Goal: Navigation & Orientation: Find specific page/section

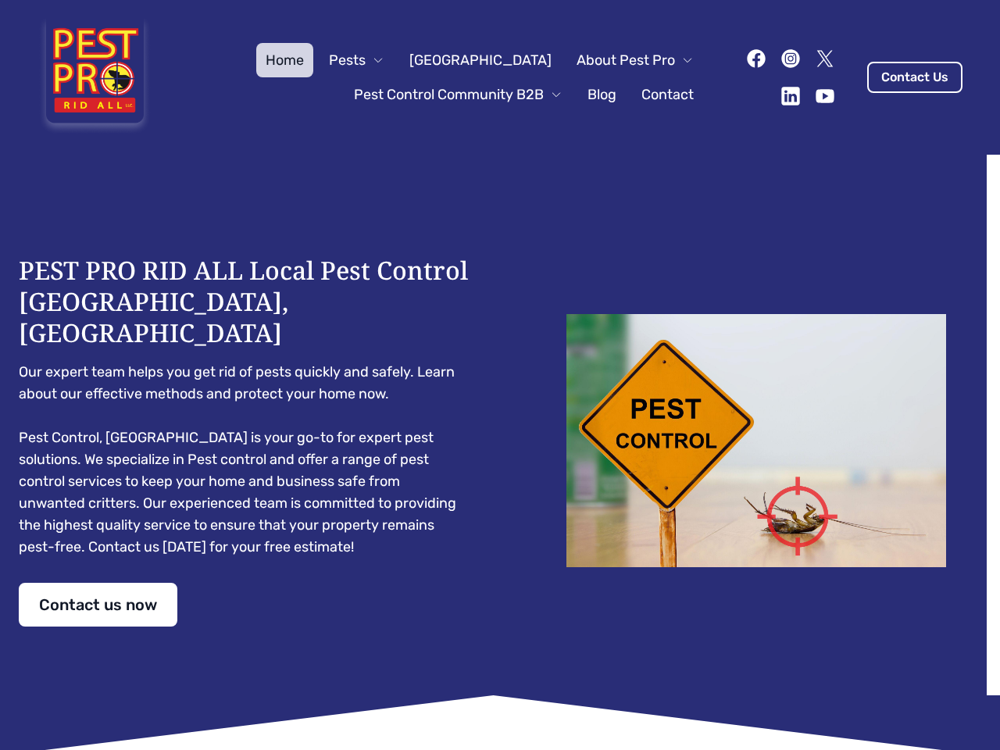
click at [500, 375] on div "PEST PRO RID ALL Local Pest Control [GEOGRAPHIC_DATA], [GEOGRAPHIC_DATA] Our ex…" at bounding box center [500, 441] width 963 height 372
click at [366, 60] on span "Pests" at bounding box center [347, 60] width 37 height 22
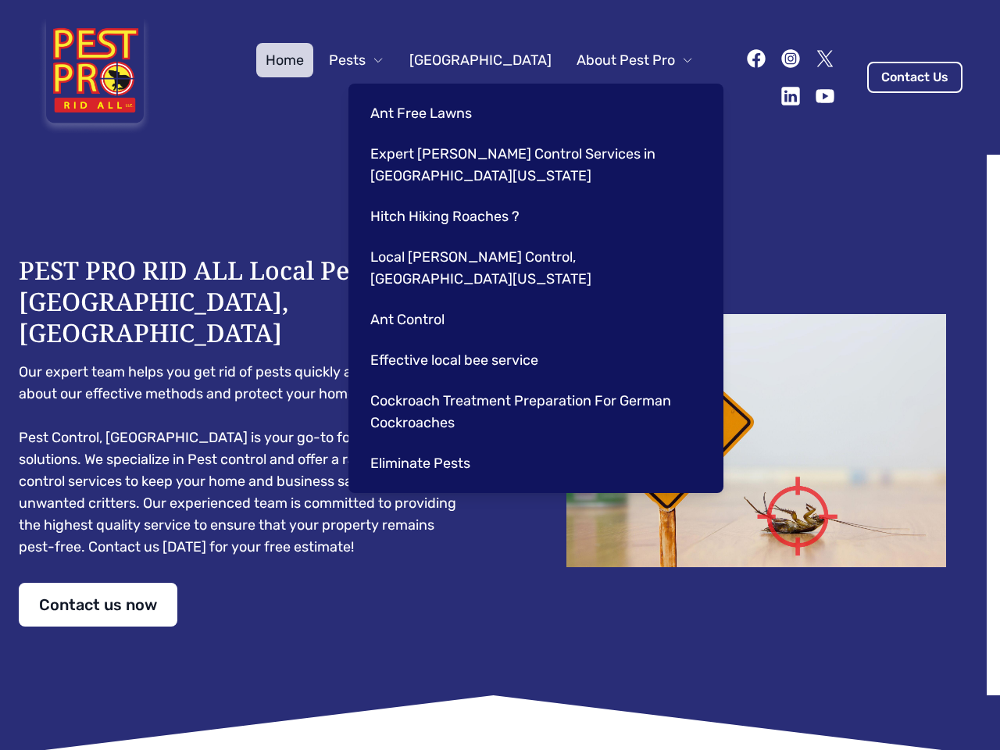
click at [619, 60] on span "About Pest Pro" at bounding box center [626, 60] width 98 height 22
click at [442, 95] on div "Ant Free Lawns Expert [PERSON_NAME] Control Services in [GEOGRAPHIC_DATA] [US_S…" at bounding box center [535, 288] width 375 height 409
